Goal: Transaction & Acquisition: Purchase product/service

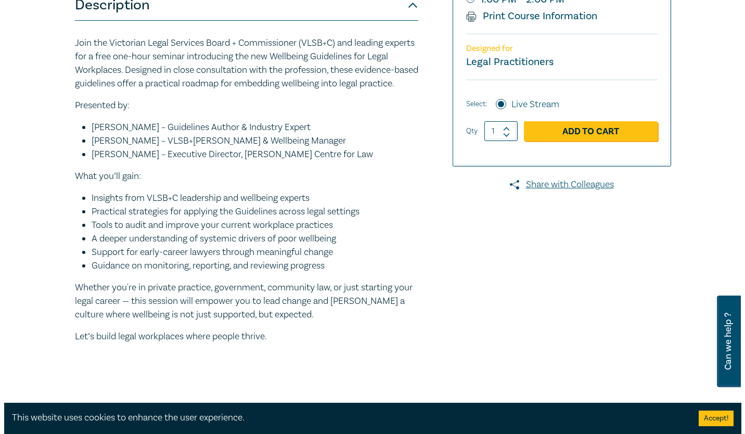
scroll to position [274, 0]
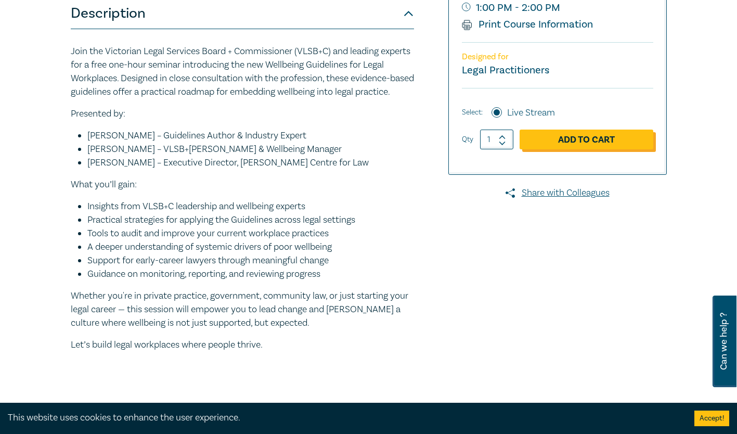
click at [598, 137] on link "Add to Cart" at bounding box center [587, 140] width 134 height 20
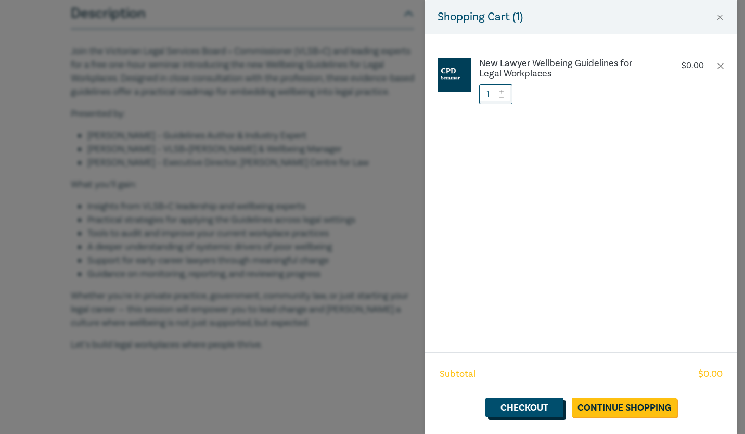
click at [509, 405] on link "Checkout" at bounding box center [525, 408] width 78 height 20
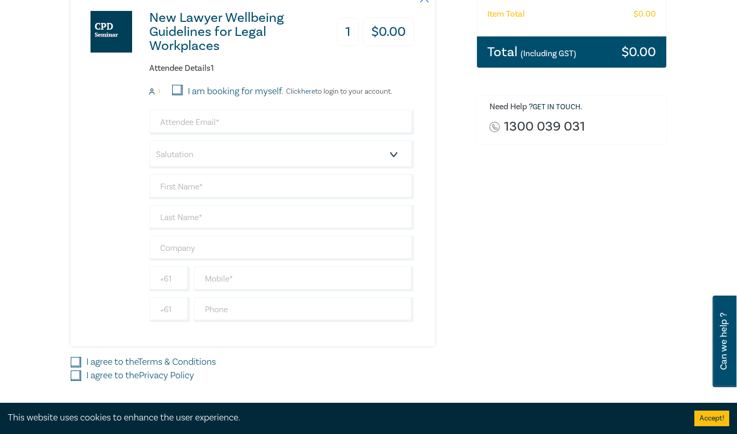
scroll to position [219, 0]
click at [389, 155] on select "Salutation Mr. Mrs. Ms. Miss Dr. Prof. Other" at bounding box center [281, 155] width 265 height 28
select select "Ms."
click at [149, 141] on select "Salutation Mr. Mrs. Ms. Miss Dr. Prof. Other" at bounding box center [281, 155] width 265 height 28
click at [299, 196] on input "text" at bounding box center [281, 187] width 265 height 25
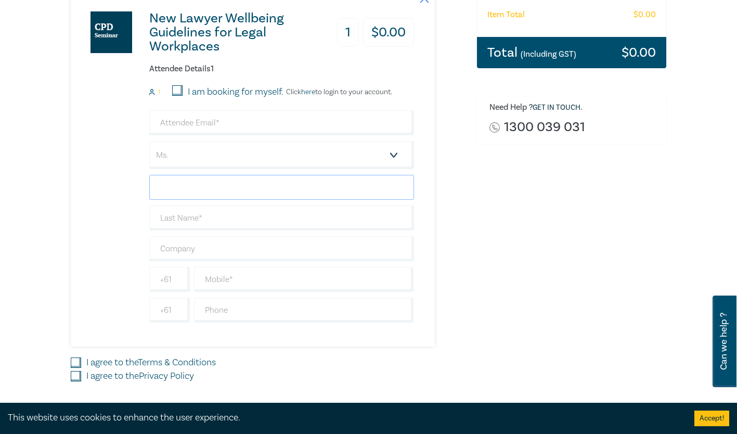
type input "[PERSON_NAME]"
type input "gparamasivam@fls.org.au"
type input "[PERSON_NAME]"
type input "Fitzroy Legal Service"
click at [222, 280] on input "text" at bounding box center [304, 279] width 220 height 25
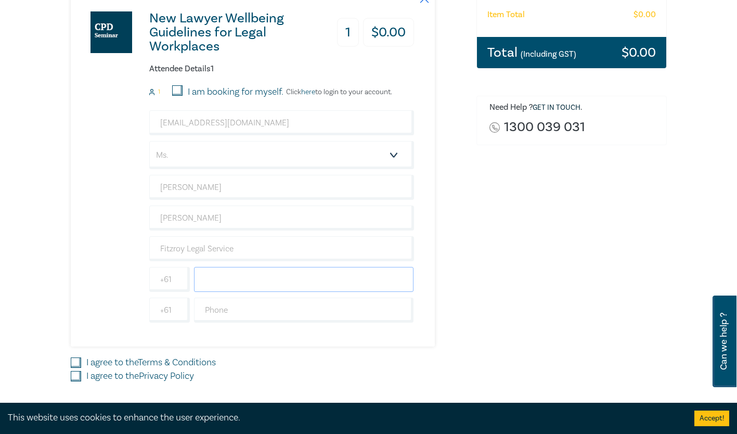
type input "0421432145"
click at [73, 362] on input "I agree to the Terms & Conditions" at bounding box center [76, 363] width 10 height 10
checkbox input "true"
click at [73, 377] on input "I agree to the Privacy Policy" at bounding box center [76, 376] width 10 height 10
checkbox input "true"
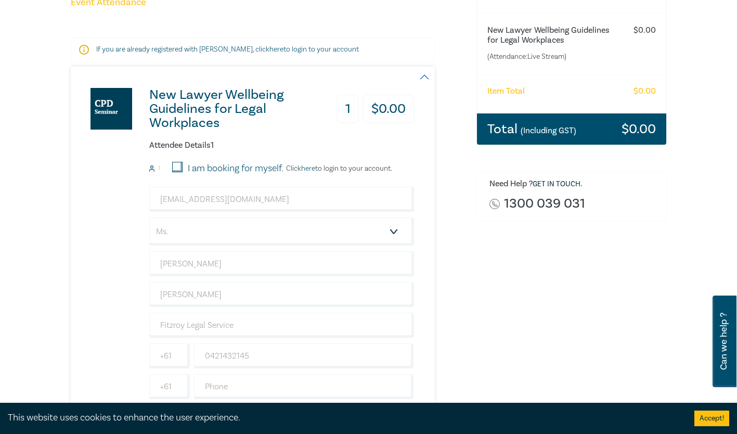
scroll to position [0, 0]
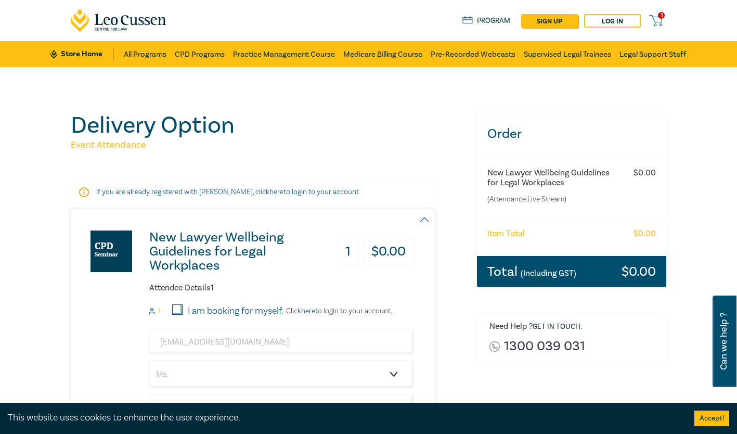
click at [177, 312] on input "I am booking for myself." at bounding box center [177, 309] width 10 height 10
checkbox input "true"
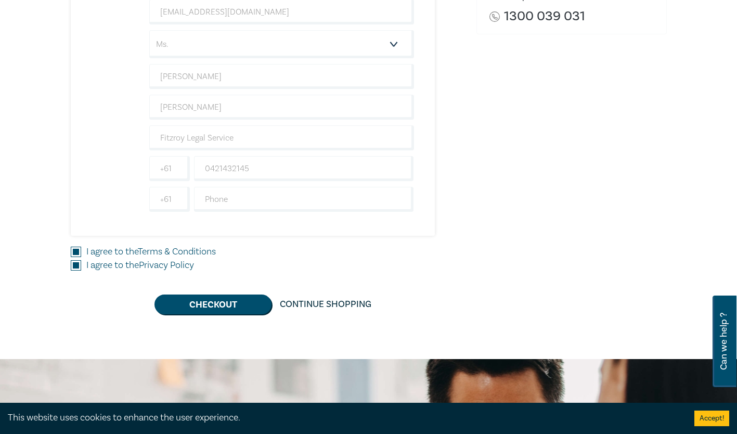
scroll to position [336, 0]
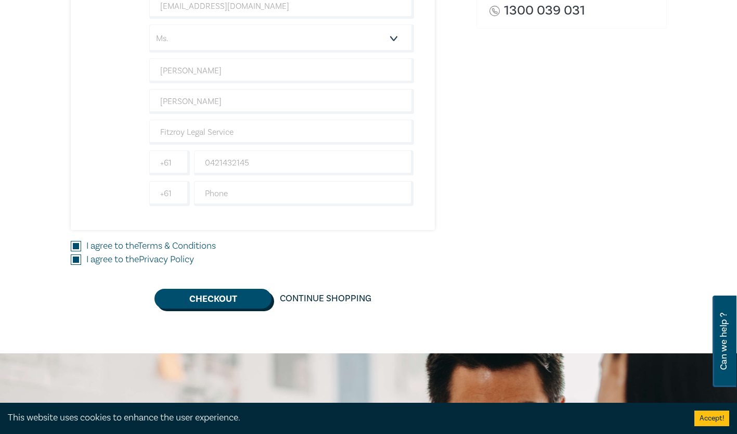
click at [211, 297] on button "Checkout" at bounding box center [213, 299] width 117 height 20
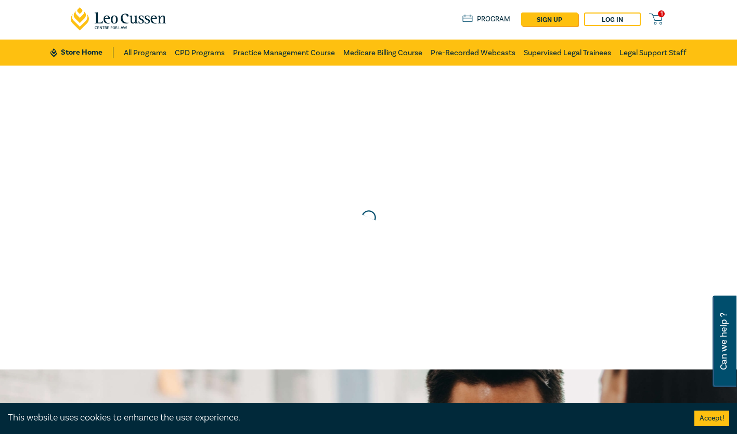
scroll to position [0, 0]
